Goal: Check status: Check status

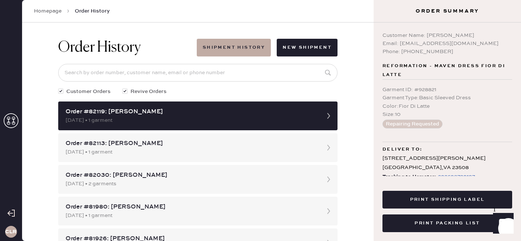
click at [7, 120] on icon at bounding box center [11, 120] width 15 height 15
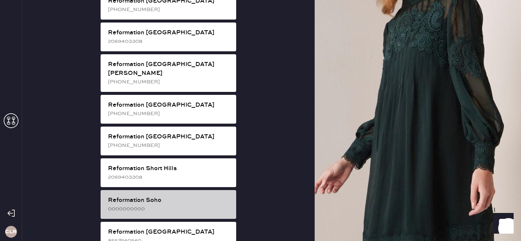
click at [130, 196] on div "Reformation Soho" at bounding box center [169, 200] width 122 height 9
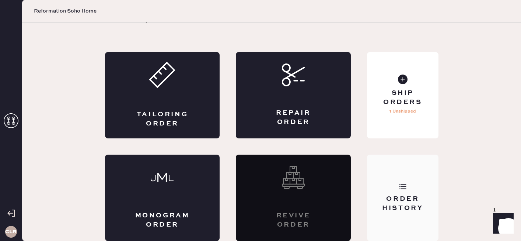
click at [414, 203] on div "Order History" at bounding box center [402, 203] width 59 height 18
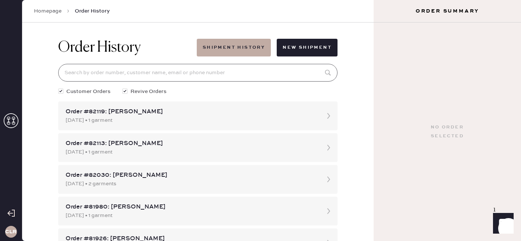
click at [172, 73] on input at bounding box center [197, 73] width 279 height 18
paste input "81657"
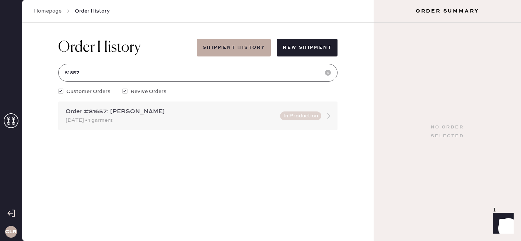
type input "81657"
click at [213, 111] on div "Order #81657: [PERSON_NAME]" at bounding box center [171, 111] width 210 height 9
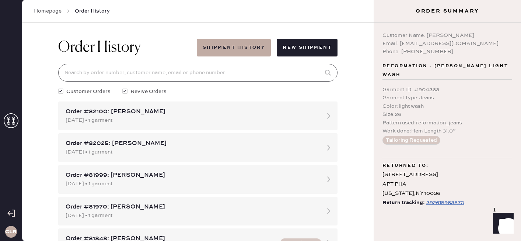
click at [148, 70] on input at bounding box center [197, 73] width 279 height 18
paste input "81657"
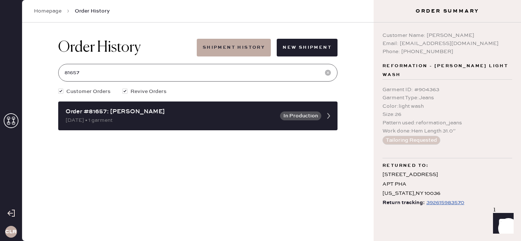
type input "81657"
click at [456, 198] on div "392615983570" at bounding box center [445, 202] width 38 height 9
